Goal: Task Accomplishment & Management: Use online tool/utility

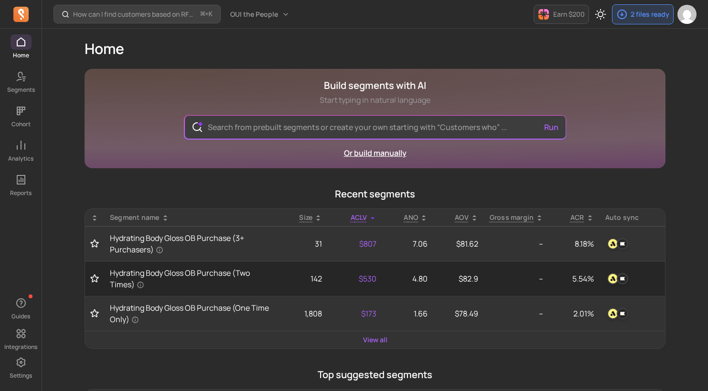
click at [380, 153] on link "Or build manually" at bounding box center [375, 153] width 63 height 11
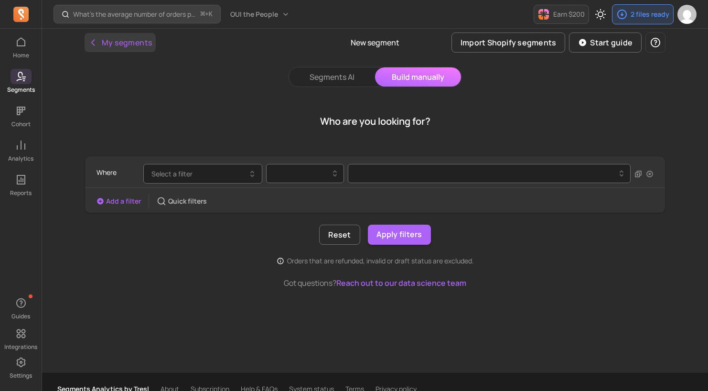
click at [138, 37] on button "My segments" at bounding box center [120, 42] width 71 height 19
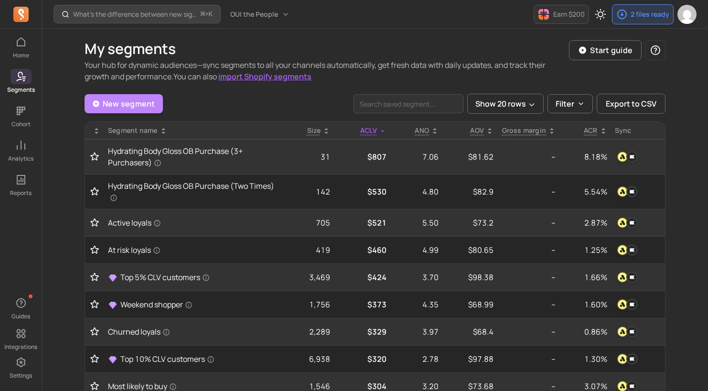
click at [140, 99] on link "New segment" at bounding box center [124, 103] width 78 height 19
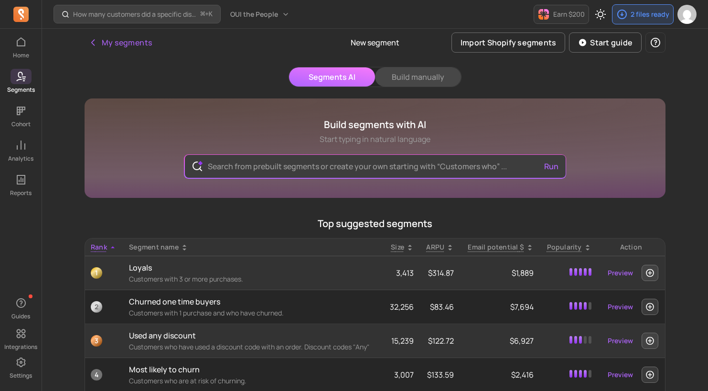
click at [416, 76] on button "Build manually" at bounding box center [418, 76] width 86 height 19
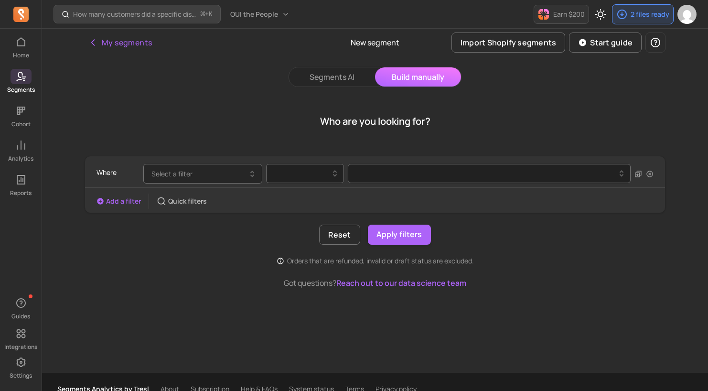
click at [205, 177] on button "Select a filter" at bounding box center [202, 174] width 119 height 20
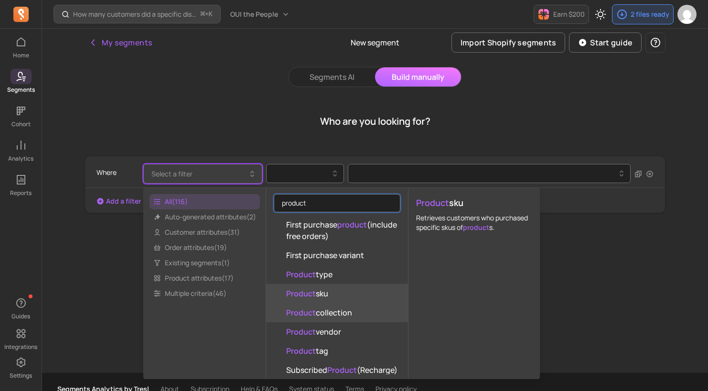
scroll to position [237, 0]
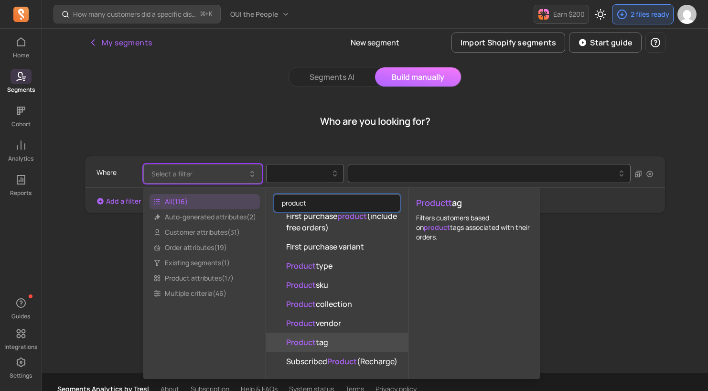
type input "product"
click at [331, 339] on button "Product tag" at bounding box center [337, 341] width 142 height 19
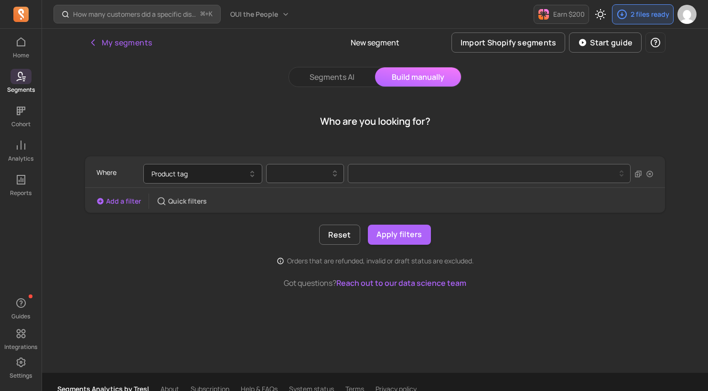
click at [309, 169] on div at bounding box center [301, 173] width 58 height 11
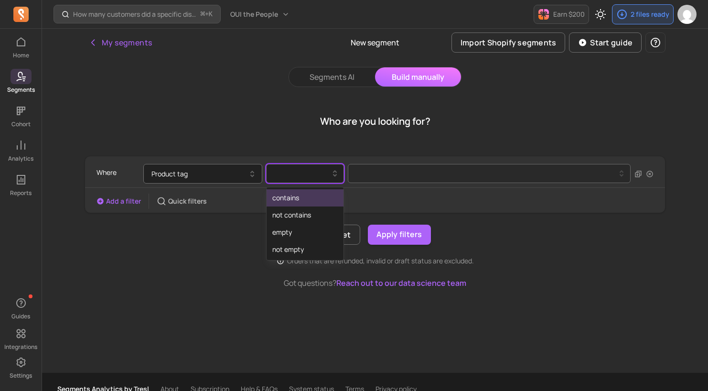
click at [308, 195] on div "contains" at bounding box center [304, 197] width 77 height 17
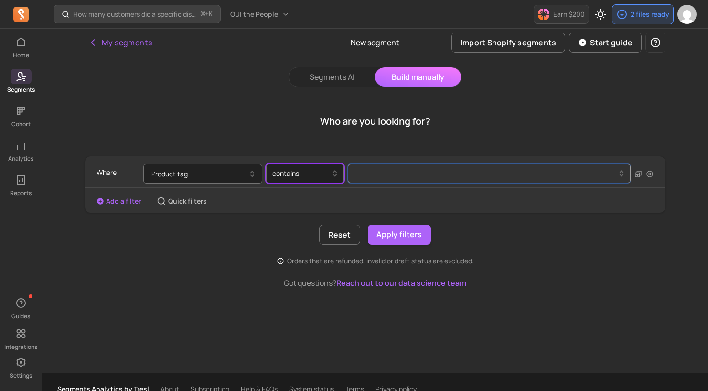
click at [406, 173] on div at bounding box center [486, 173] width 260 height 4
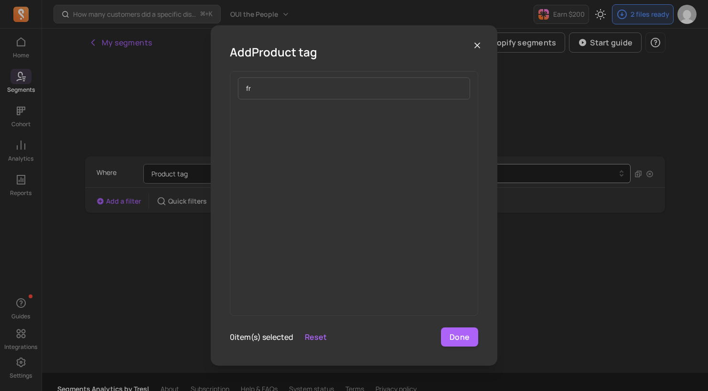
type input "f"
type input "s"
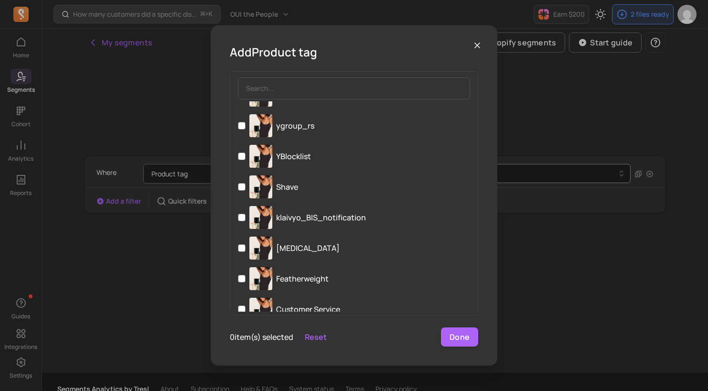
scroll to position [1593, 0]
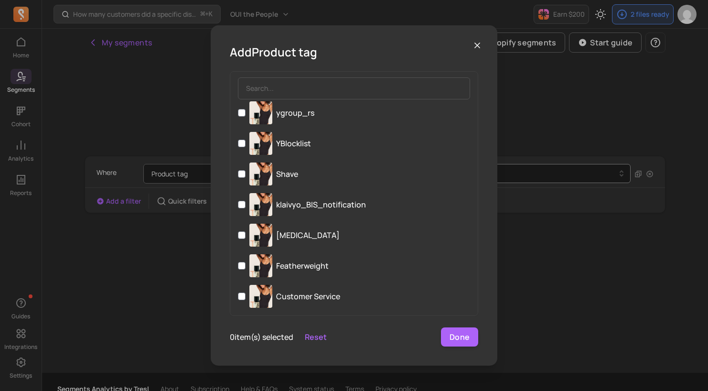
click at [618, 255] on div "Add Product tag spo-enabled Exfoliate spo-disabled Body Subscription New moistu…" at bounding box center [354, 195] width 692 height 375
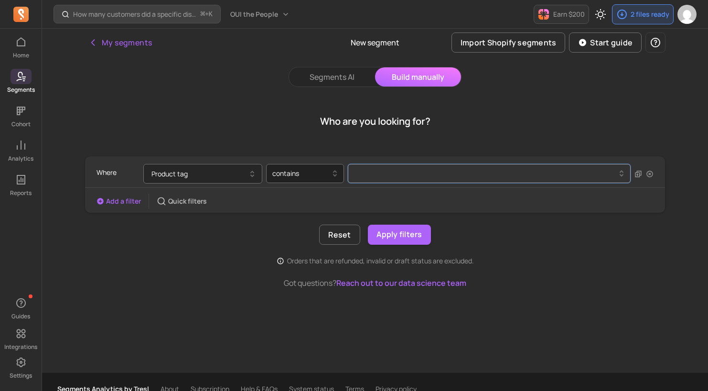
click at [219, 174] on button "Product tag" at bounding box center [202, 174] width 119 height 20
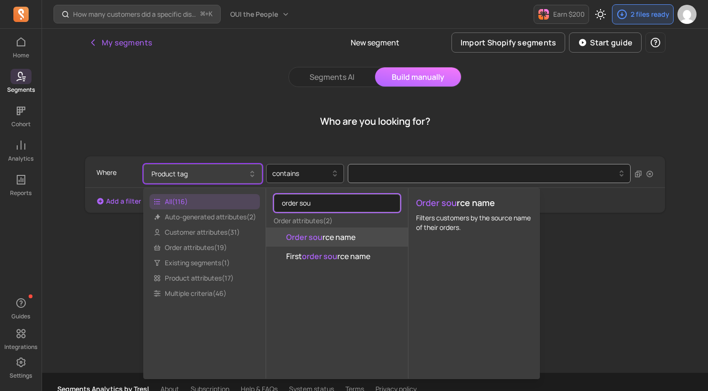
type input "order sou"
click at [332, 239] on span "Order sou rce name" at bounding box center [320, 236] width 69 height 11
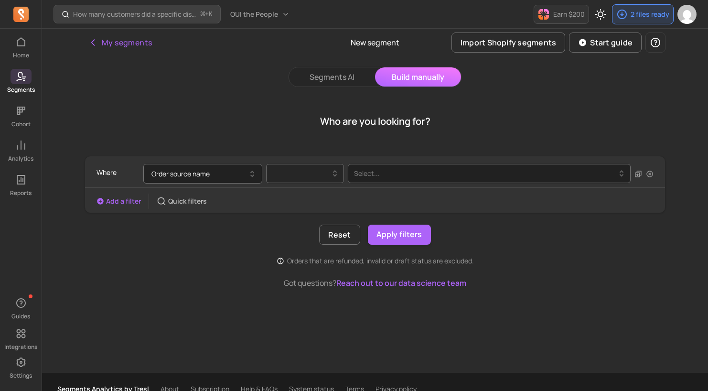
click at [318, 171] on div at bounding box center [301, 173] width 58 height 11
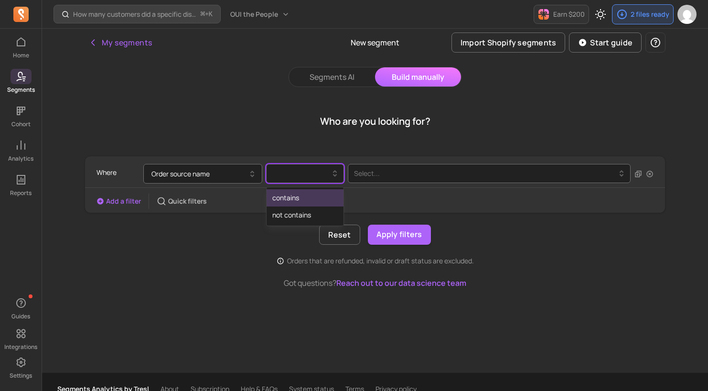
click at [315, 194] on div "contains" at bounding box center [304, 197] width 77 height 17
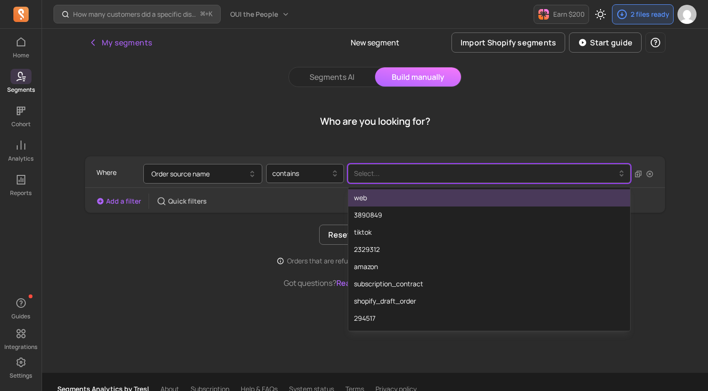
click at [425, 165] on div "Select..." at bounding box center [489, 173] width 283 height 19
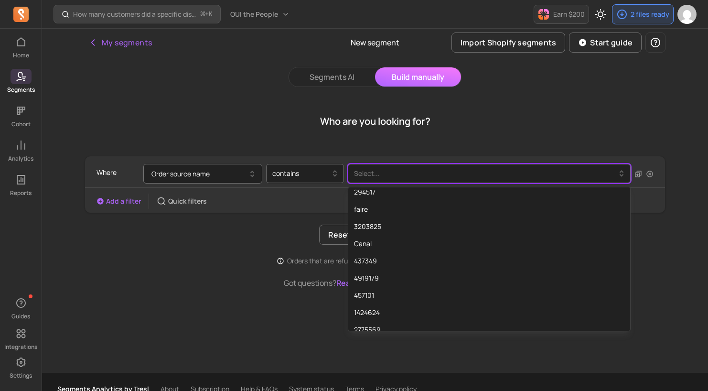
scroll to position [0, 0]
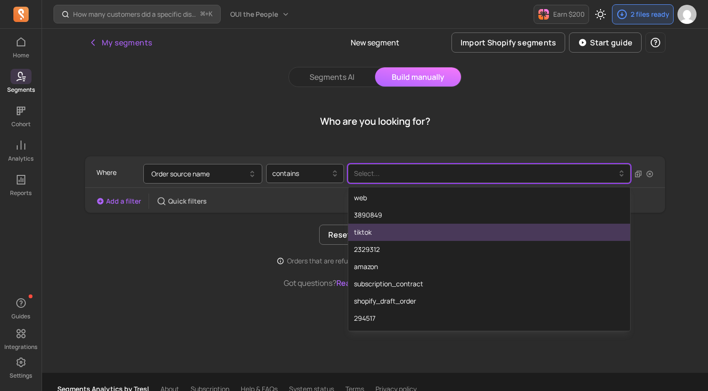
click at [417, 237] on div "tiktok" at bounding box center [489, 232] width 282 height 17
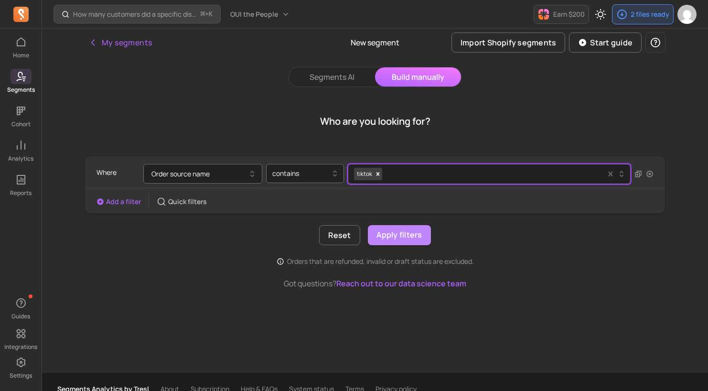
click at [390, 239] on button "Apply filters" at bounding box center [399, 235] width 63 height 20
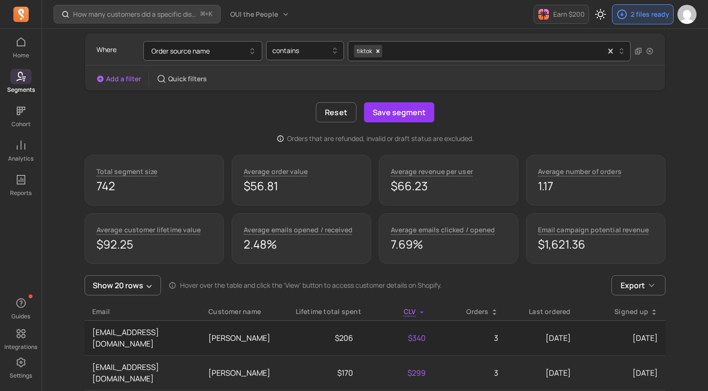
scroll to position [124, 0]
